Goal: Transaction & Acquisition: Purchase product/service

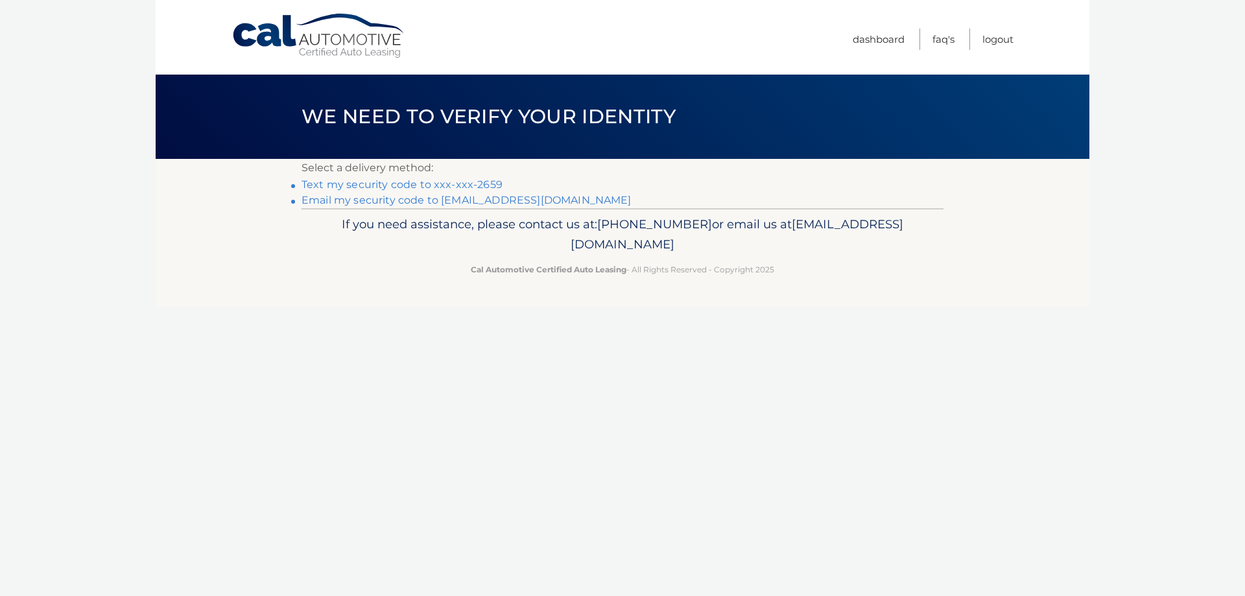
click at [465, 184] on link "Text my security code to xxx-xxx-2659" at bounding box center [402, 184] width 201 height 12
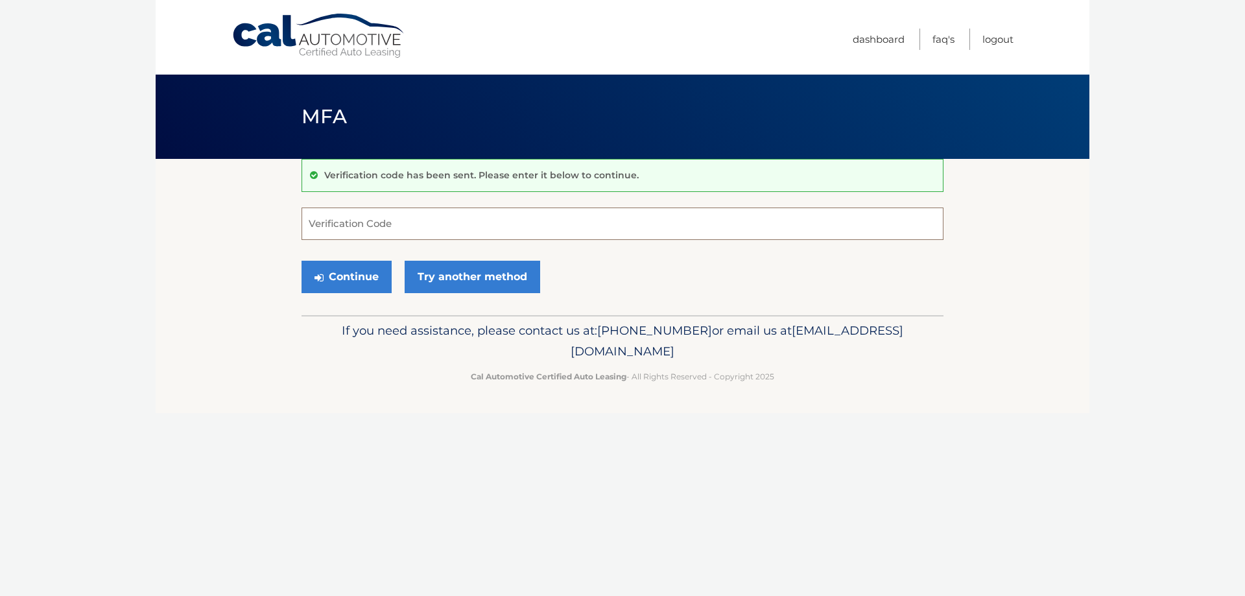
click at [374, 228] on input "Verification Code" at bounding box center [623, 224] width 642 height 32
type input "490333"
click at [341, 280] on button "Continue" at bounding box center [347, 277] width 90 height 32
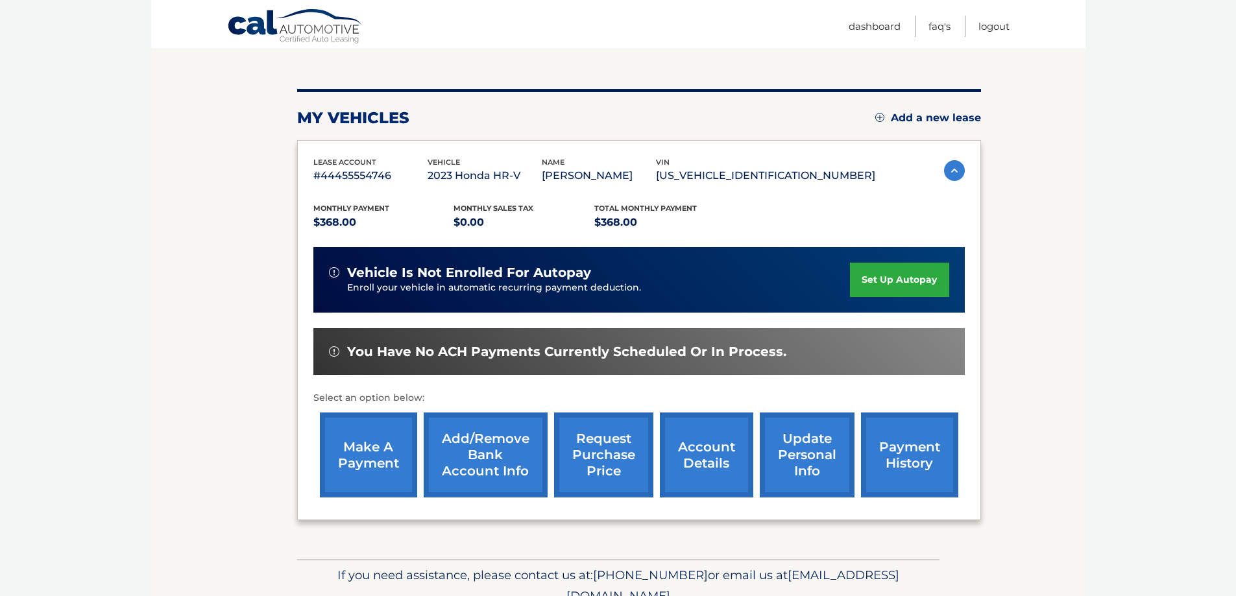
scroll to position [130, 0]
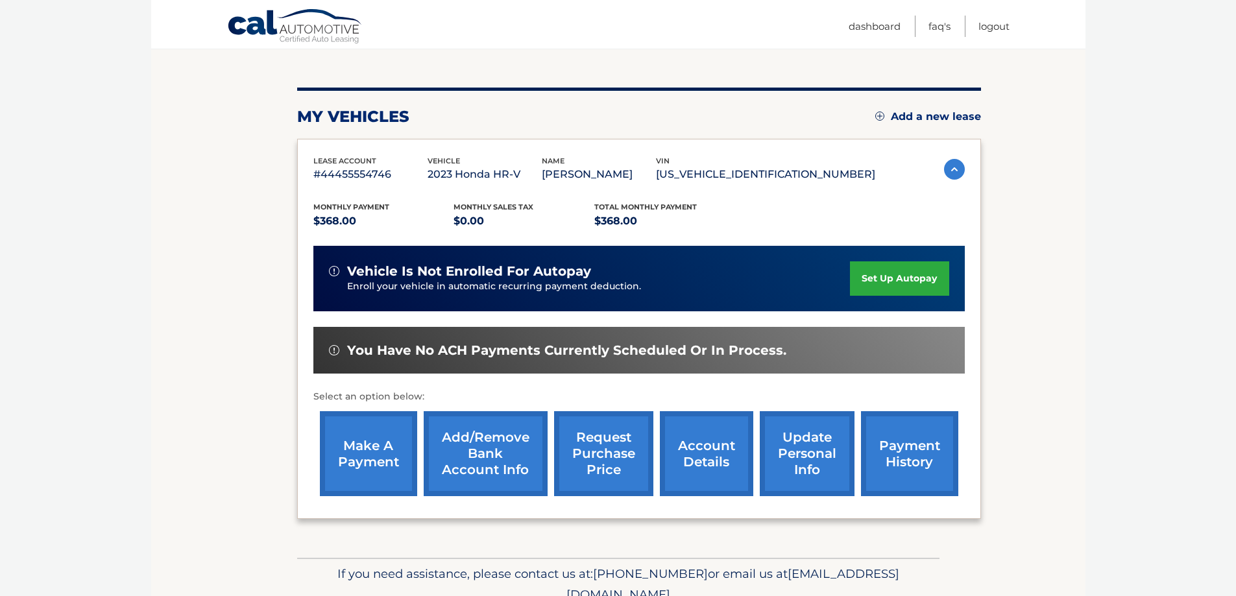
click at [379, 445] on link "make a payment" at bounding box center [368, 453] width 97 height 85
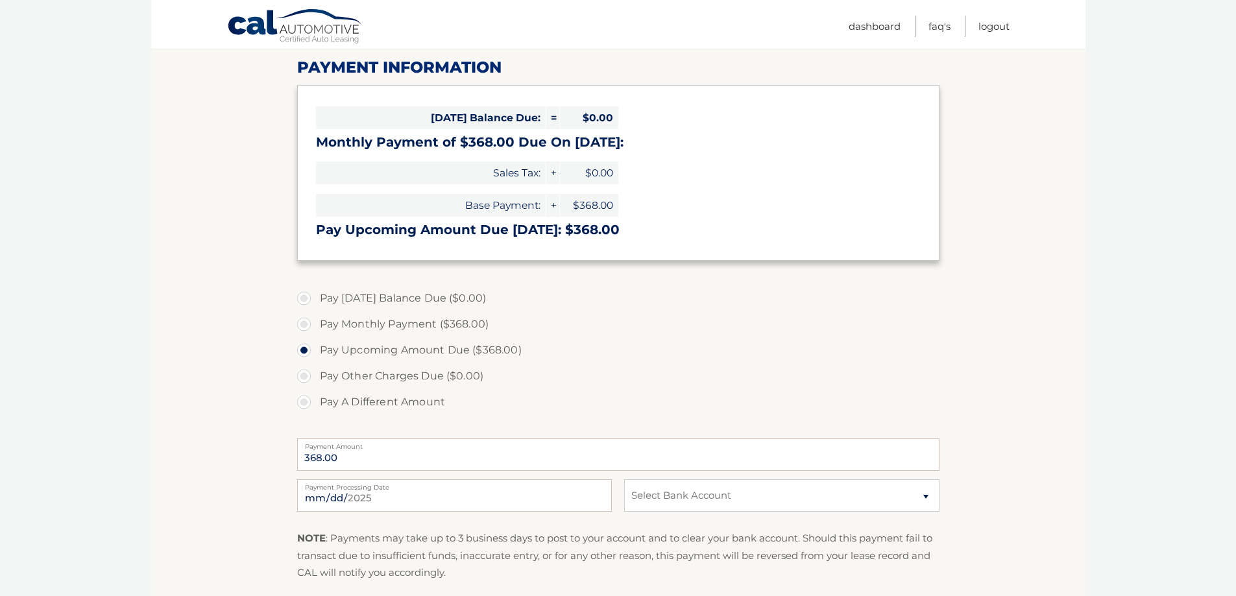
scroll to position [195, 0]
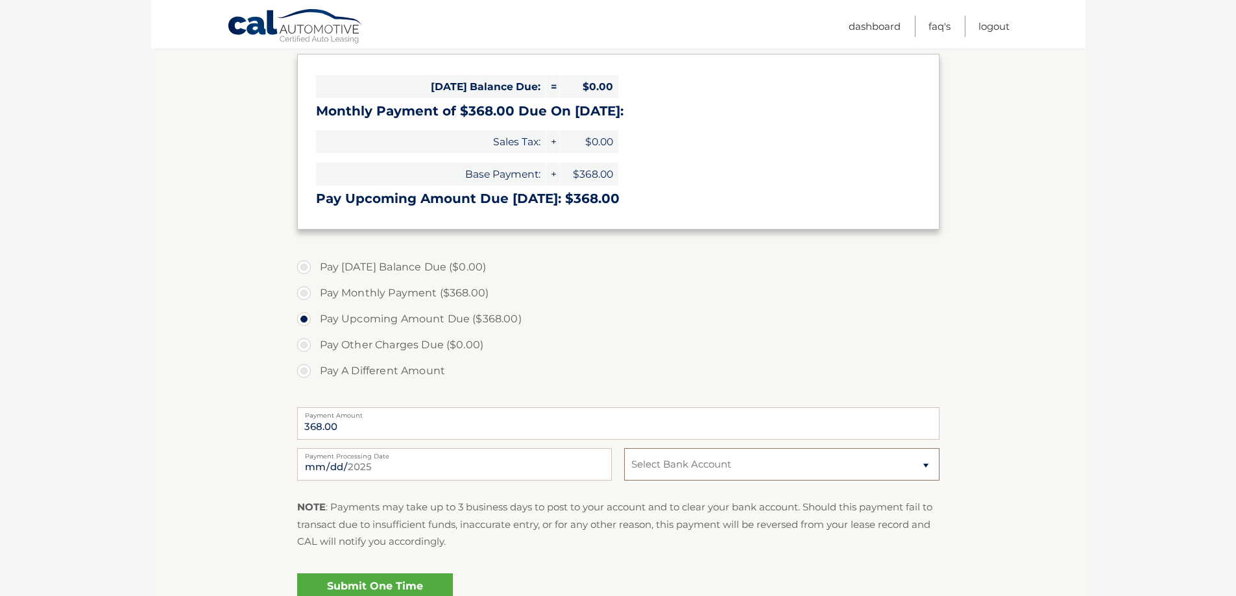
click at [911, 470] on select "Select Bank Account Checking JPMORGAN CHASE BANK, NA *****9065 Checking BANK OF…" at bounding box center [781, 464] width 315 height 32
select select "MjljNDZmMWYtNmE1My00NDFiLTgxMzAtYzAyNGZlNWE0ZWM1"
click at [624, 448] on select "Select Bank Account Checking JPMORGAN CHASE BANK, NA *****9065 Checking BANK OF…" at bounding box center [781, 464] width 315 height 32
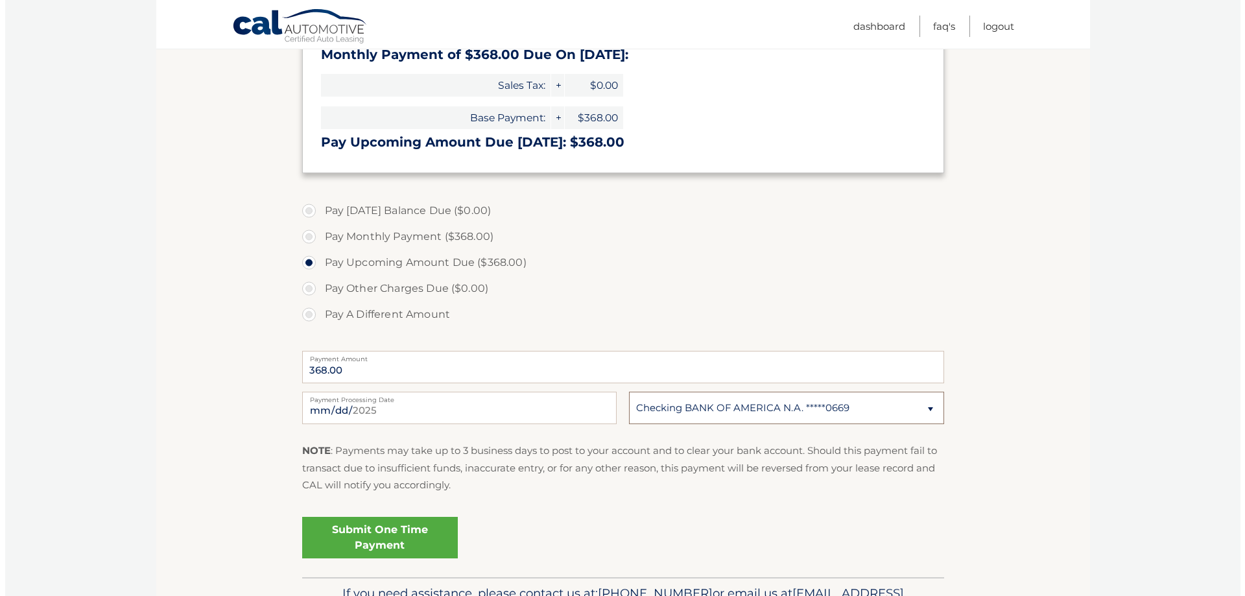
scroll to position [324, 0]
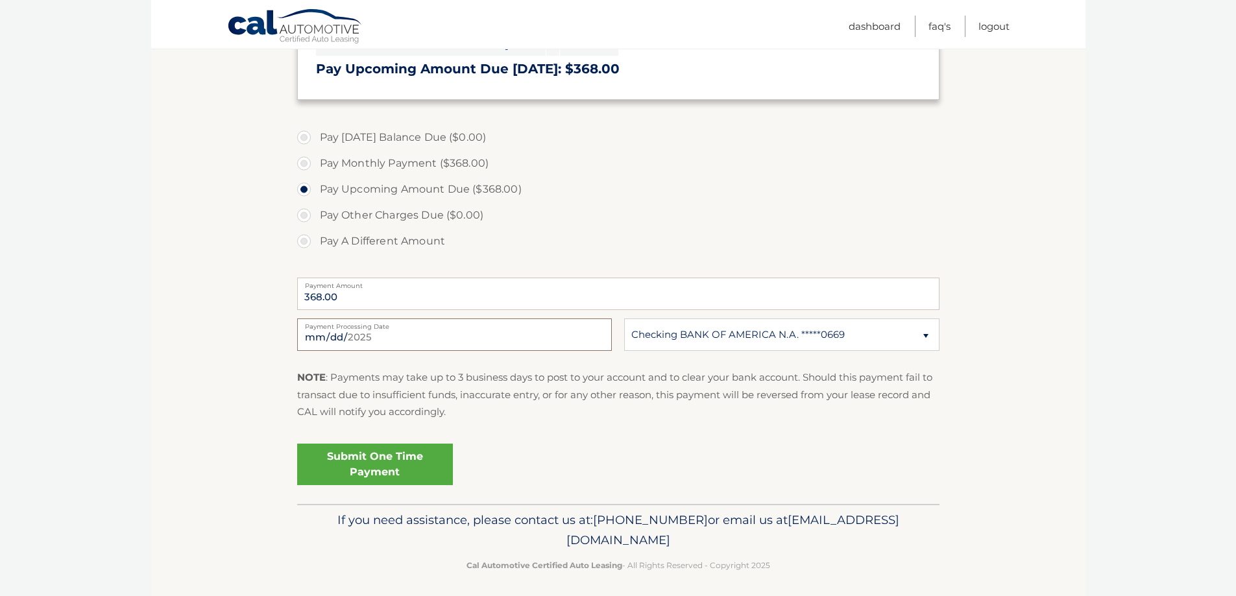
click at [393, 336] on input "2025-09-09" at bounding box center [454, 334] width 315 height 32
type input "2025-09-10"
click at [374, 462] on link "Submit One Time Payment" at bounding box center [375, 465] width 156 height 42
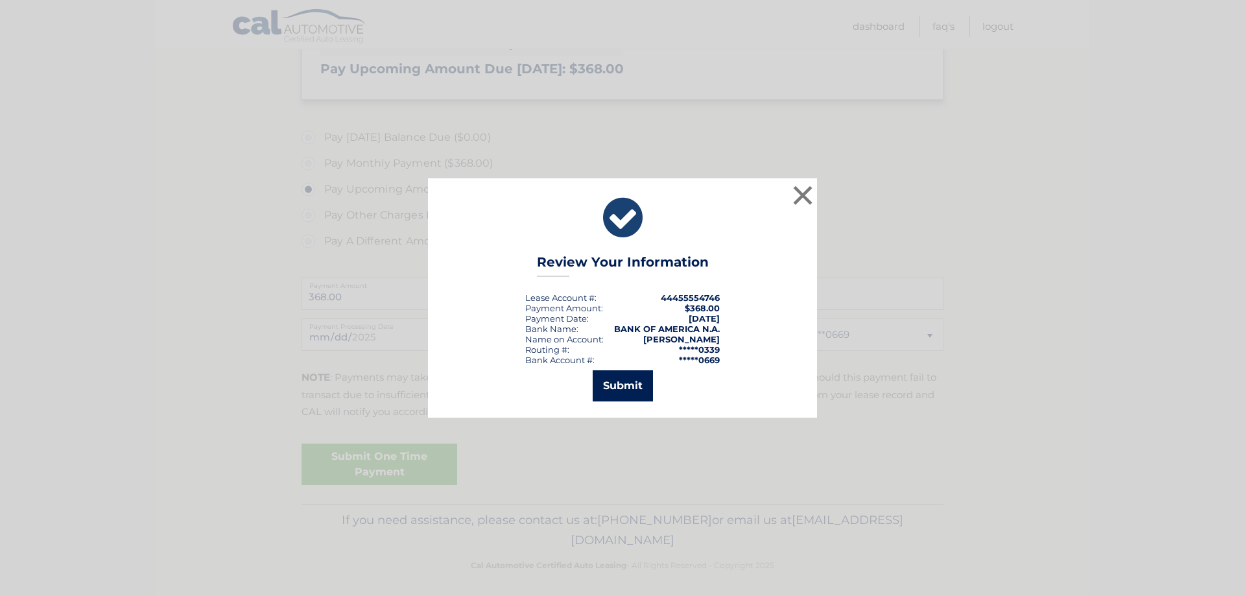
click at [619, 382] on button "Submit" at bounding box center [623, 385] width 60 height 31
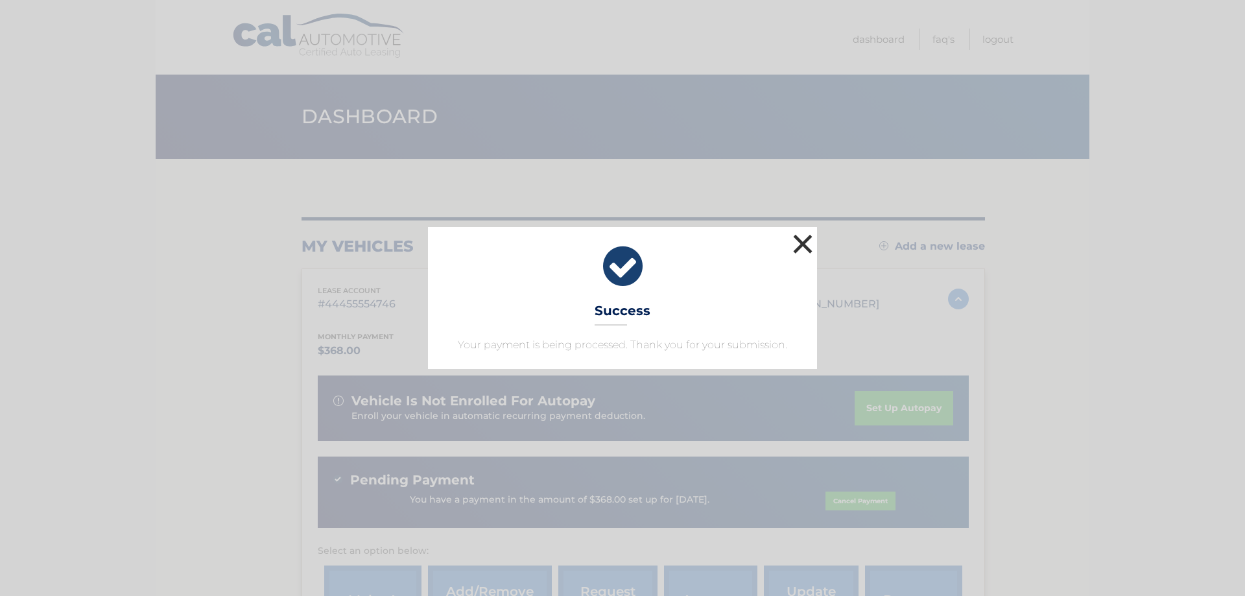
click at [800, 246] on button "×" at bounding box center [803, 244] width 26 height 26
